Goal: Transaction & Acquisition: Purchase product/service

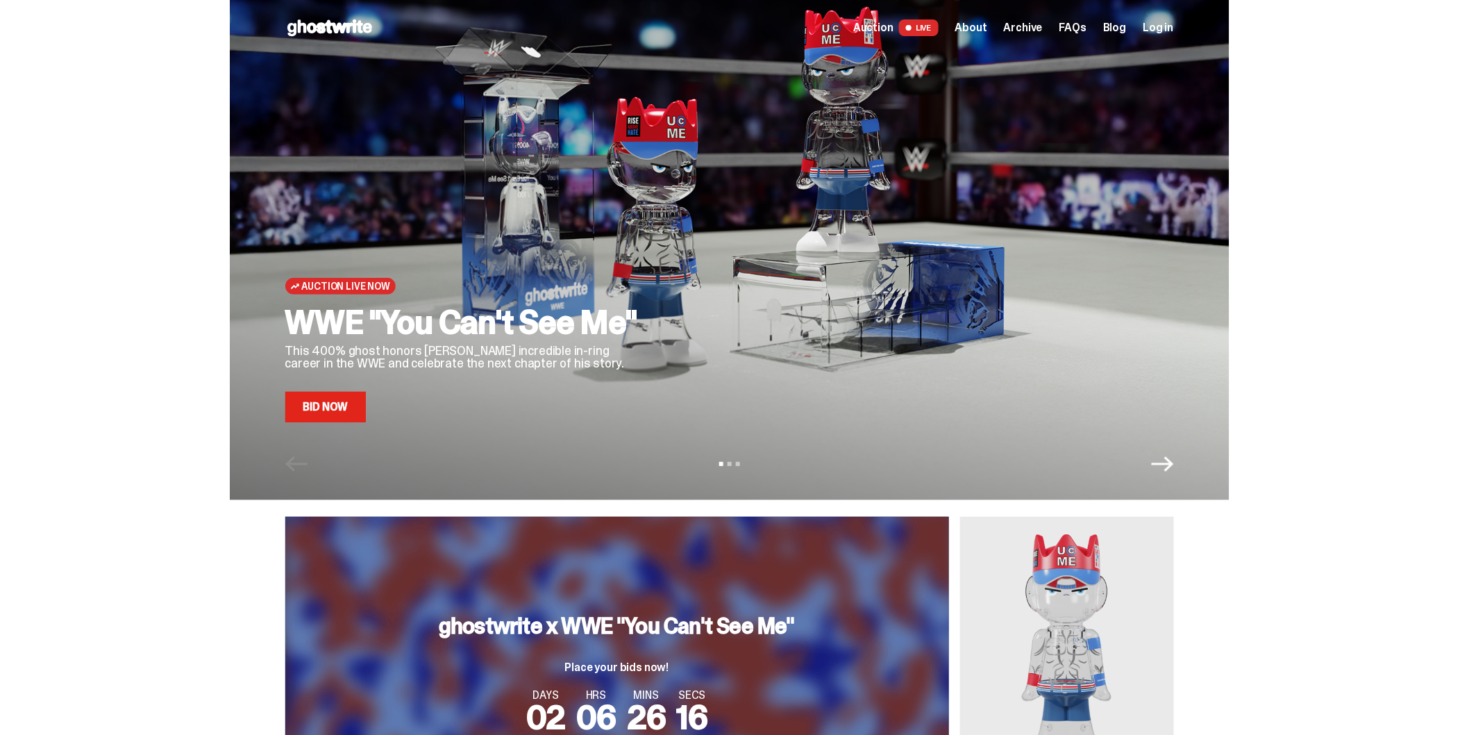
click at [488, 227] on div "Auction Live Now WWE "You Can't See Me" This 400% ghost honors John Cena's incr…" at bounding box center [465, 232] width 361 height 379
click at [337, 420] on link "Bid Now" at bounding box center [325, 407] width 81 height 31
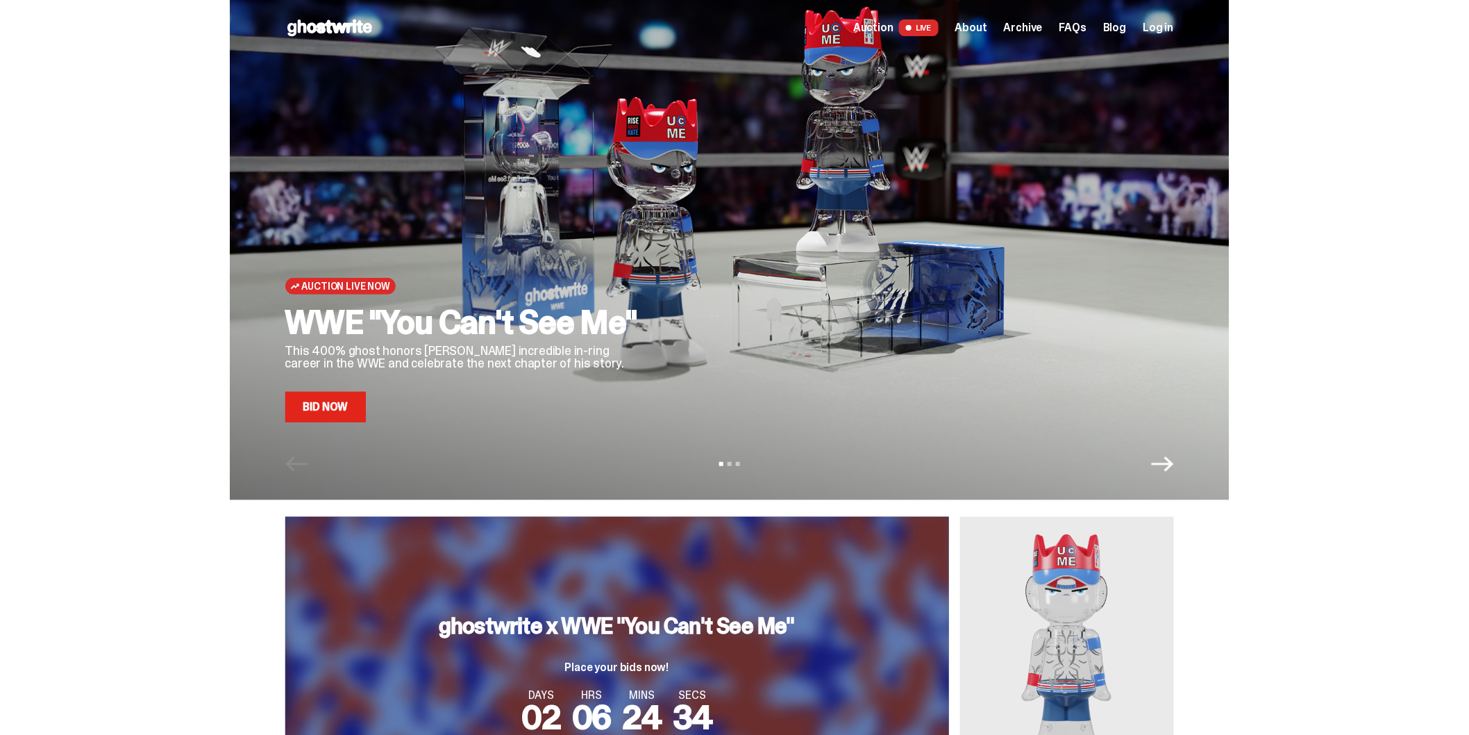
click at [1022, 22] on span "Archive" at bounding box center [1023, 27] width 39 height 11
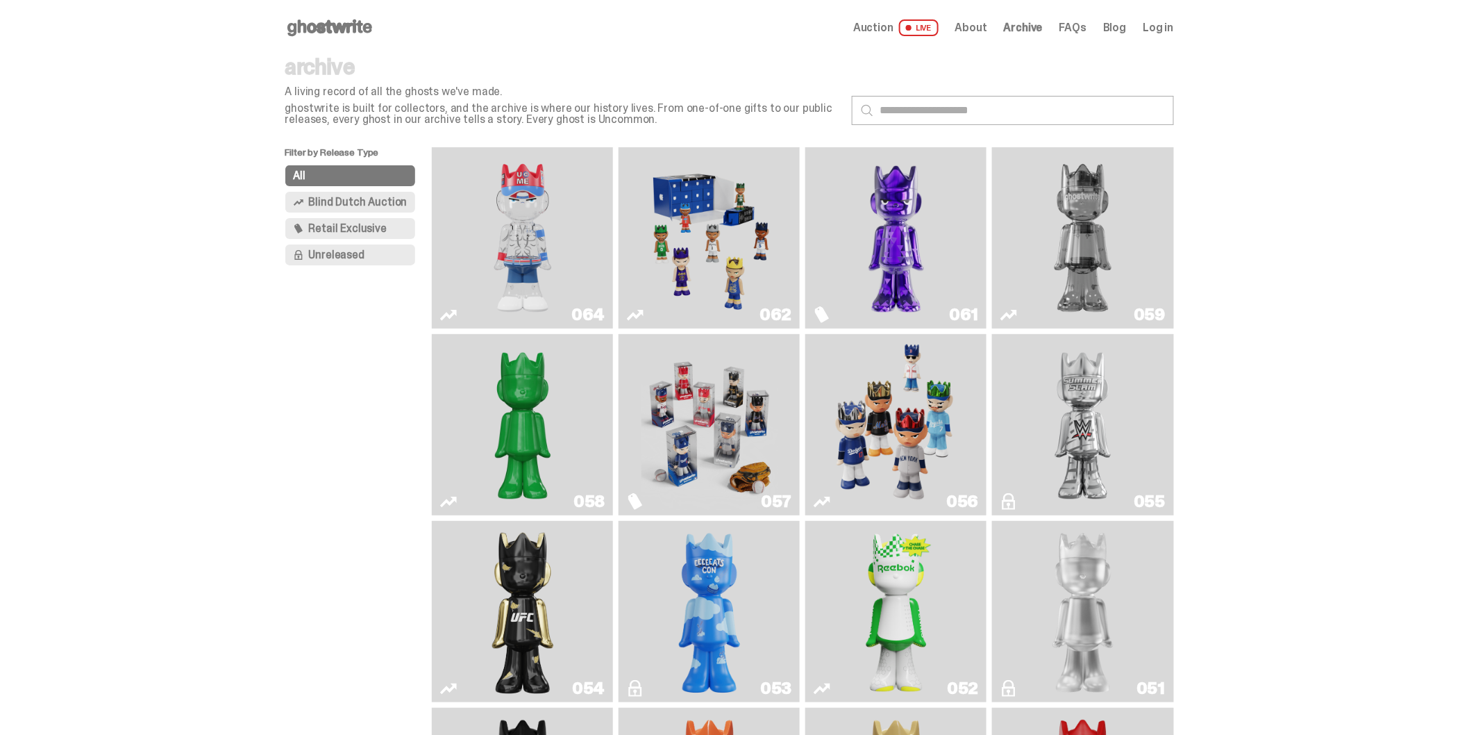
click at [526, 223] on img "You Can't See Me" at bounding box center [523, 238] width 136 height 170
